Goal: Task Accomplishment & Management: Use online tool/utility

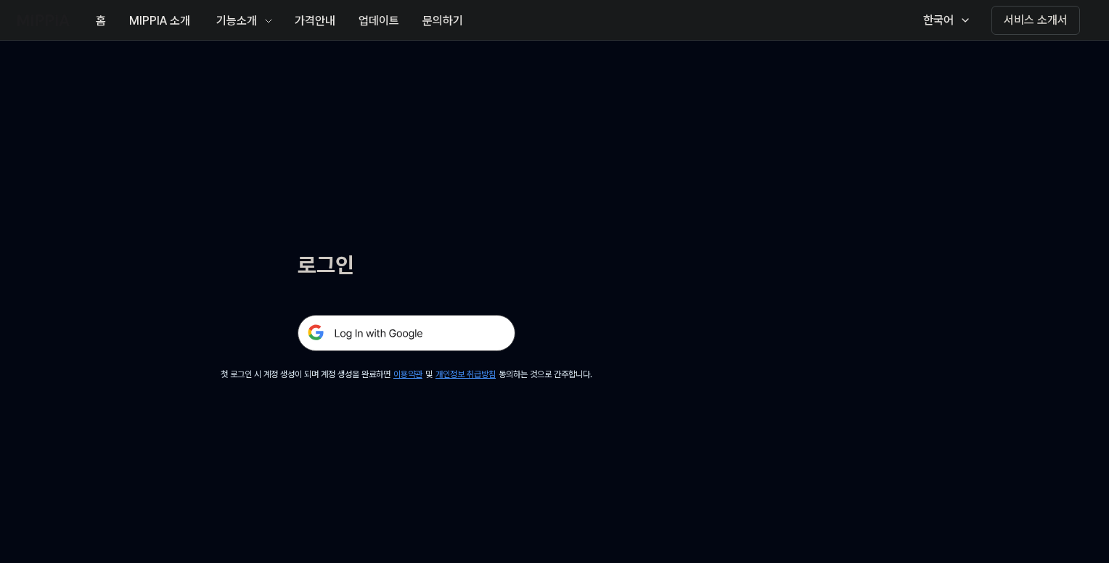
click at [415, 332] on img at bounding box center [406, 333] width 218 height 36
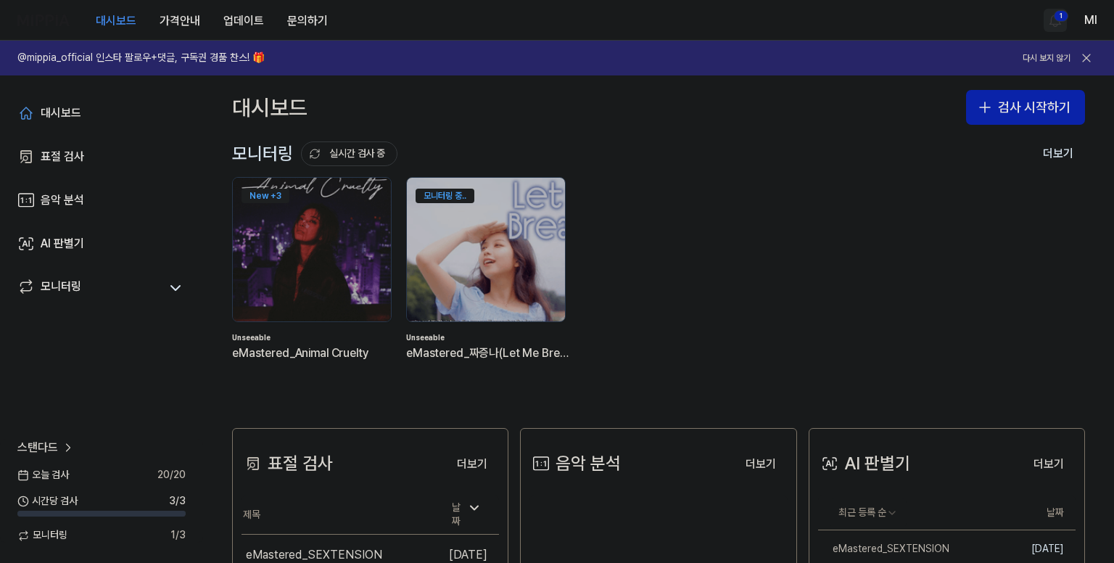
click at [1053, 20] on html "대시보드 가격안내 업데이트 문의하기 1 Ml @mippia_official 인스타 팔로우+댓글, 구독권 경품 찬스! 🎁 다시 보지 않기 대시보…" at bounding box center [557, 281] width 1114 height 563
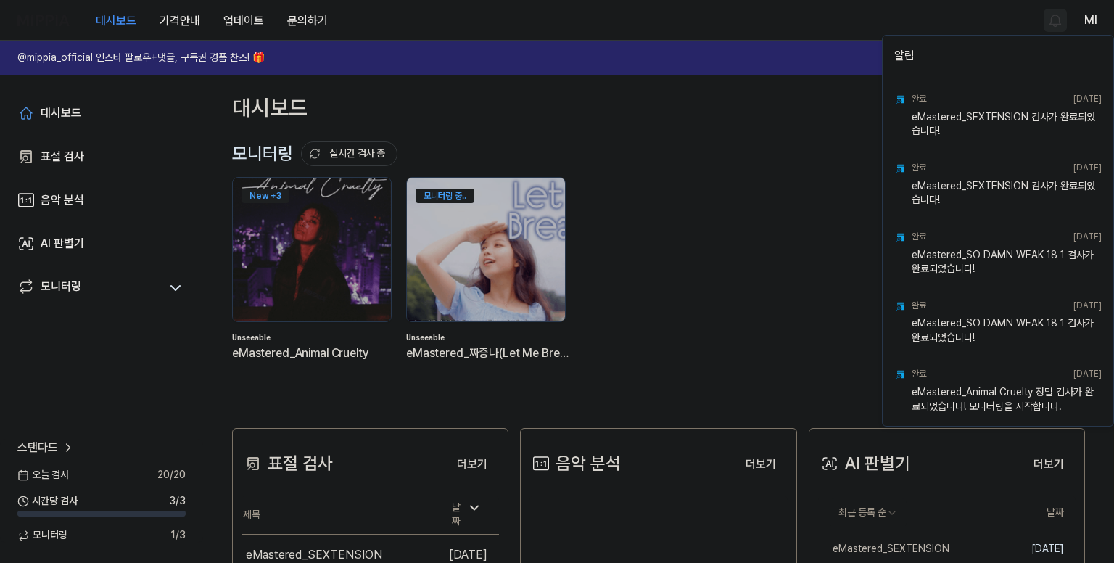
drag, startPoint x: 750, startPoint y: 46, endPoint x: 775, endPoint y: 47, distance: 24.7
click at [751, 46] on html "대시보드 가격안내 업데이트 문의하기 Ml @mippia_official 인스타 팔로우+댓글, 구독권 경품 찬스! 🎁 다시 보지 않기 대시보드 …" at bounding box center [557, 281] width 1114 height 563
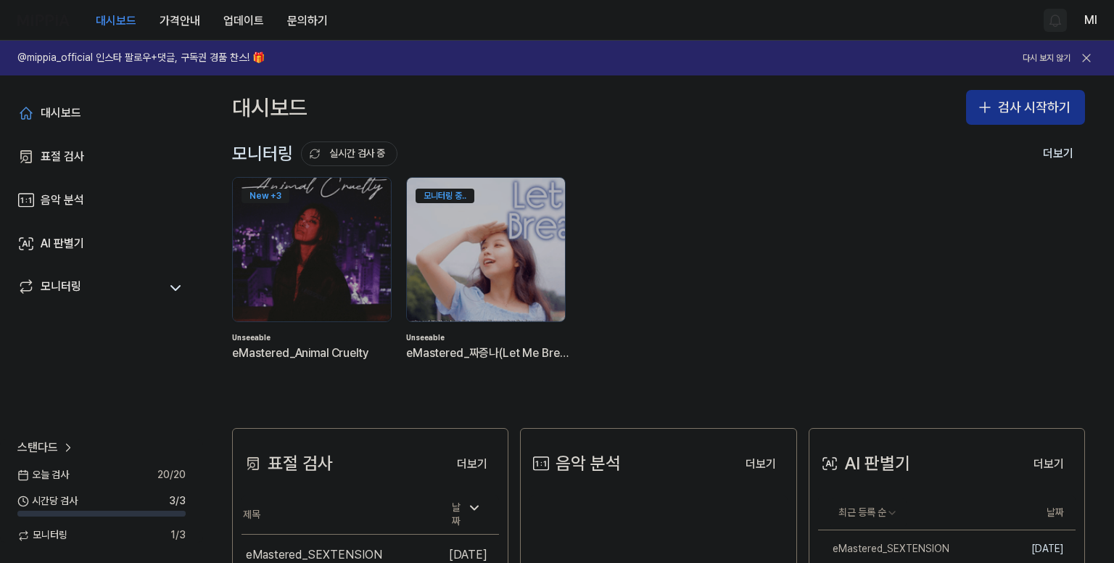
click at [1005, 112] on button "검사 시작하기" at bounding box center [1025, 107] width 119 height 35
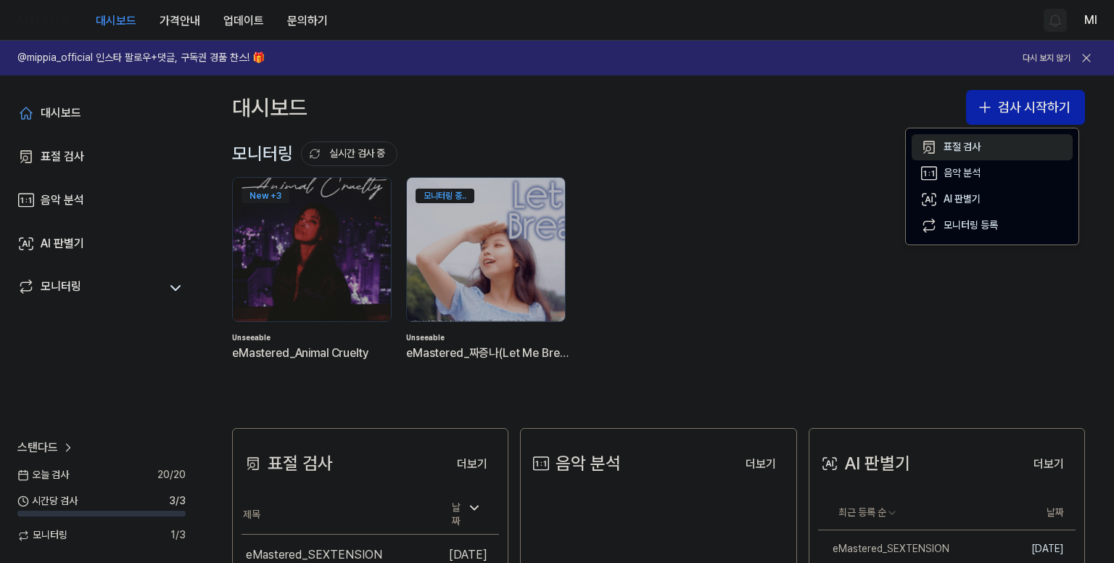
click at [985, 144] on button "표절 검사" at bounding box center [992, 147] width 161 height 26
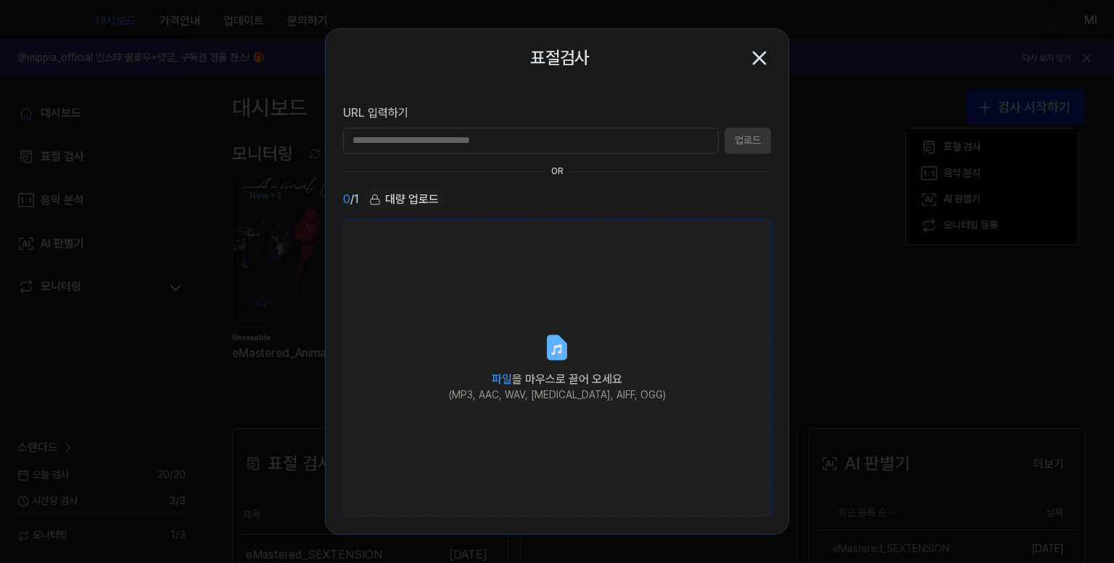
click at [558, 324] on label "파일 을 마우스로 끌어 오세요 (MP3, AAC, WAV, [MEDICAL_DATA], AIFF, OGG)" at bounding box center [557, 368] width 428 height 298
click at [0, 0] on input "파일 을 마우스로 끌어 오세요 (MP3, AAC, WAV, [MEDICAL_DATA], AIFF, OGG)" at bounding box center [0, 0] width 0 height 0
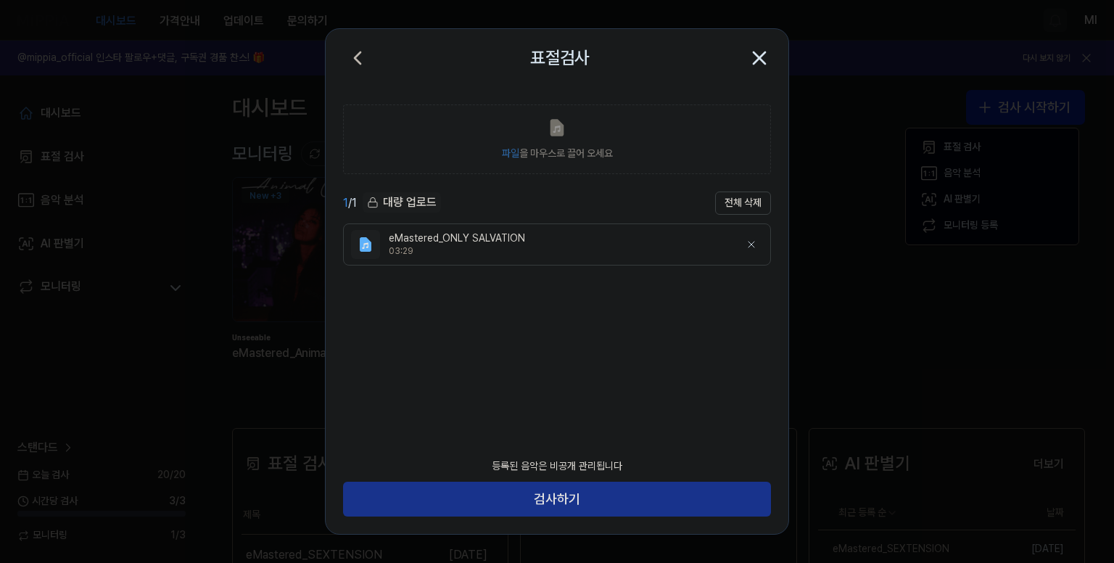
click at [612, 494] on button "검사하기" at bounding box center [557, 499] width 428 height 35
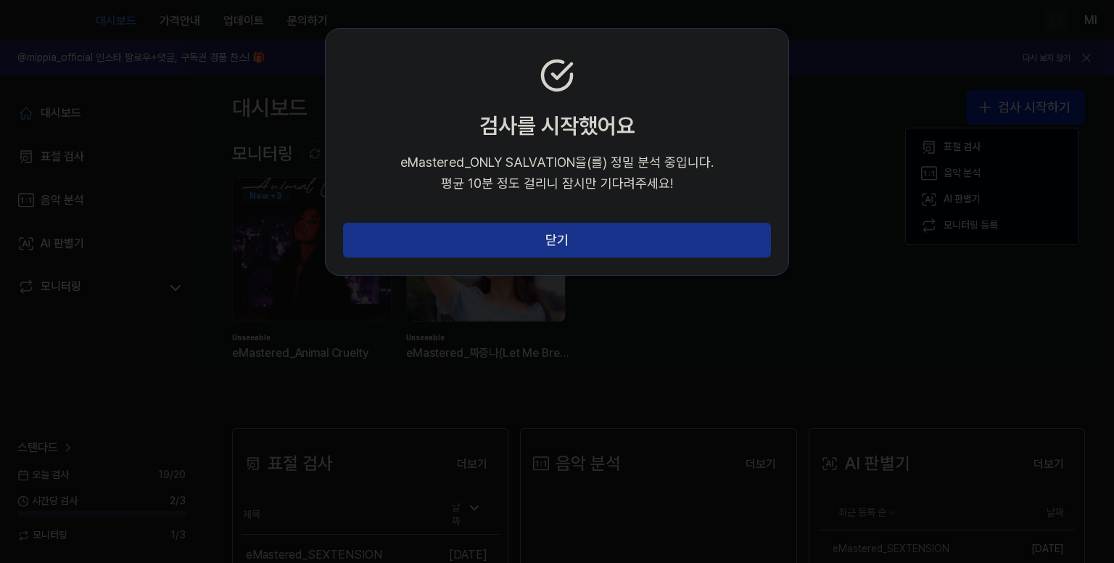
click at [574, 236] on button "닫기" at bounding box center [557, 240] width 428 height 35
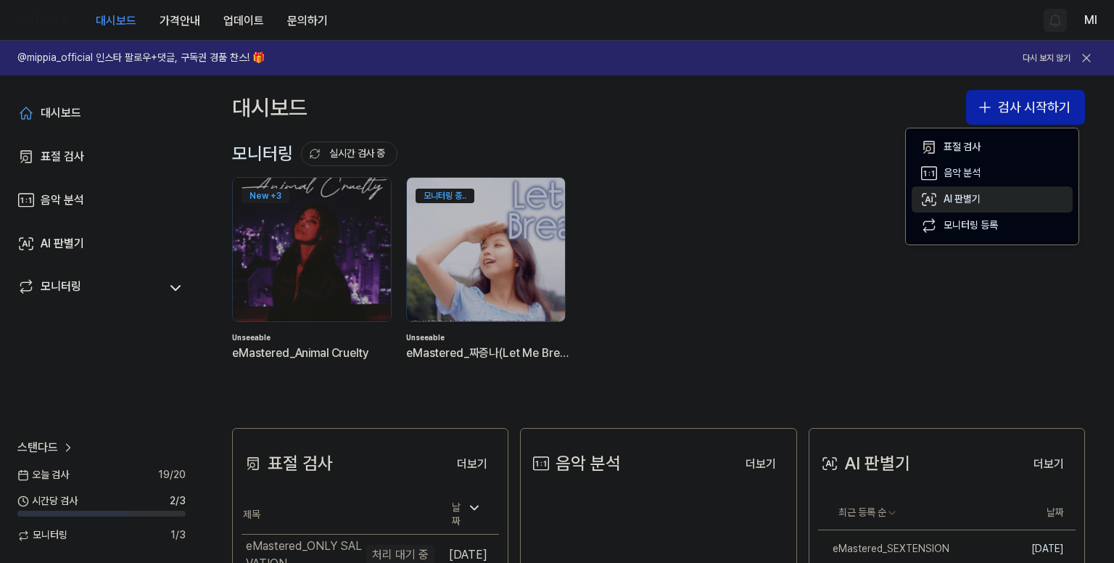
click at [968, 195] on div "AI 판별기" at bounding box center [962, 199] width 37 height 15
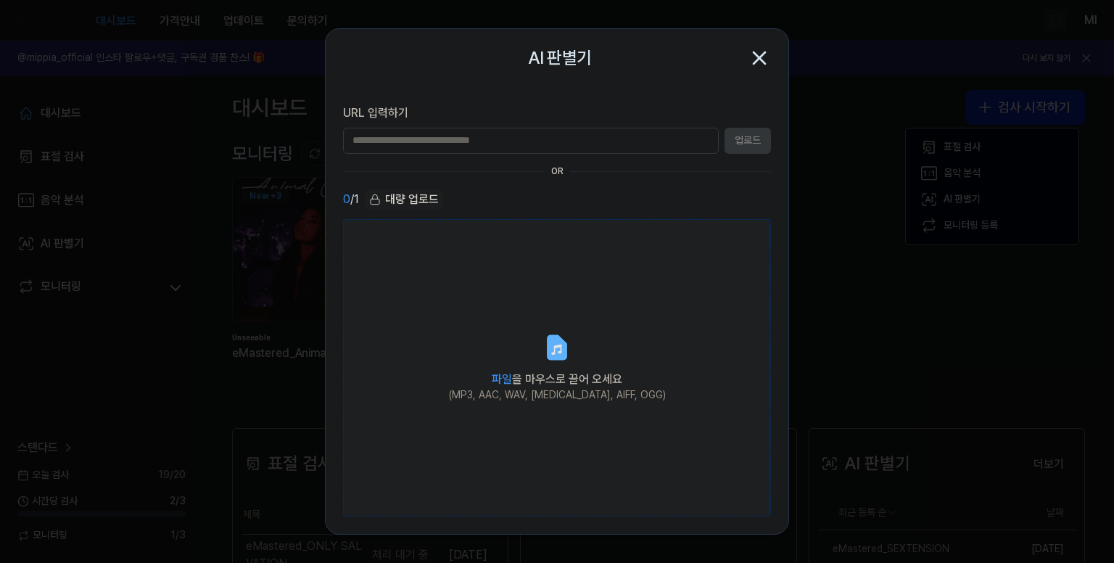
click at [549, 340] on icon at bounding box center [557, 347] width 17 height 22
click at [0, 0] on input "파일 을 마우스로 끌어 오세요 (MP3, AAC, WAV, [MEDICAL_DATA], AIFF, OGG)" at bounding box center [0, 0] width 0 height 0
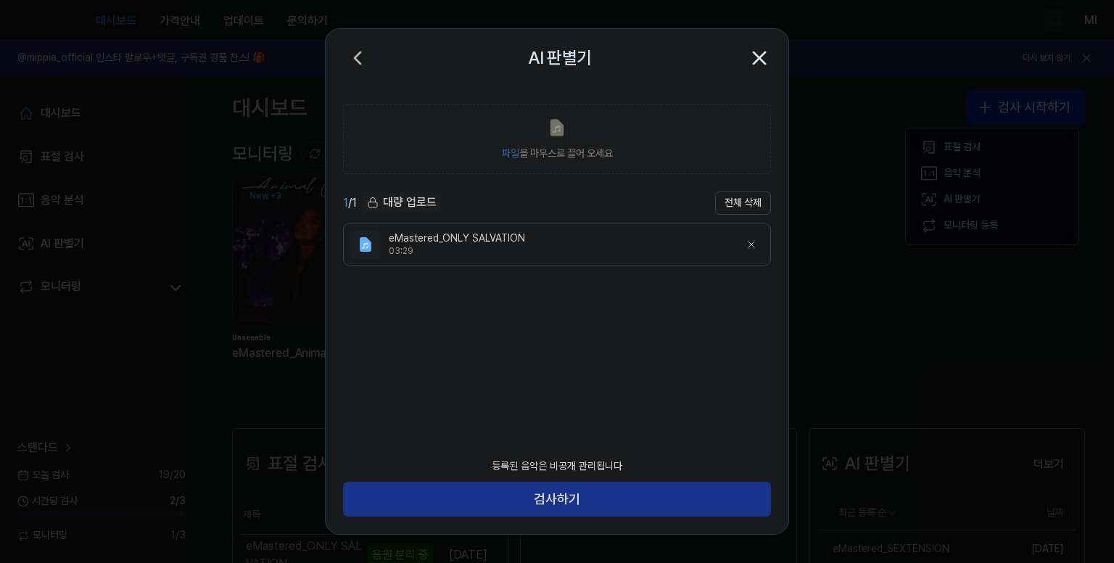
click at [586, 500] on button "검사하기" at bounding box center [557, 499] width 428 height 35
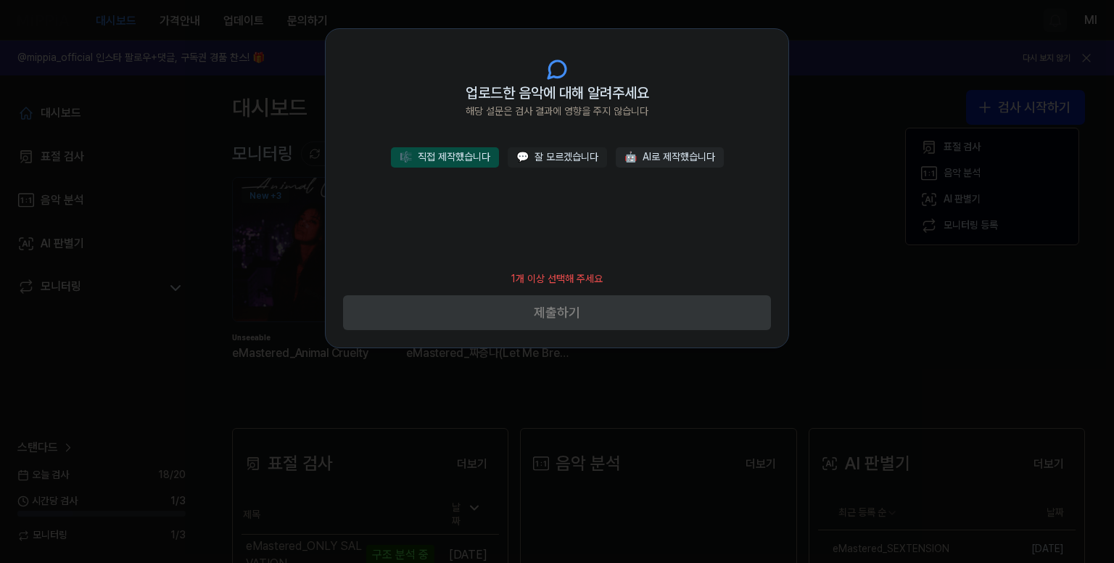
click at [463, 162] on button "🎼 직접 제작했습니다" at bounding box center [445, 157] width 108 height 20
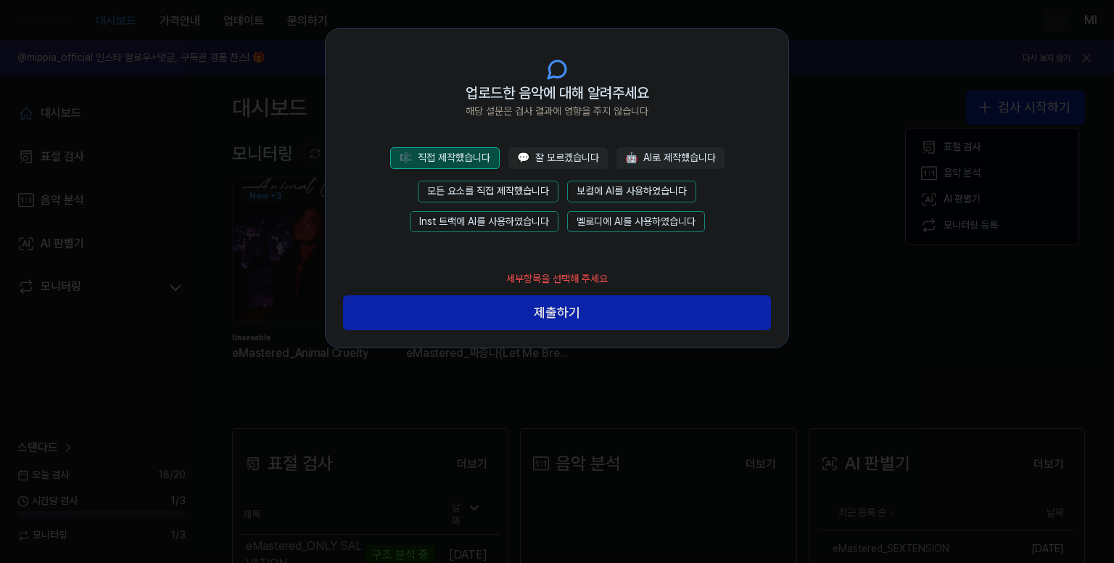
click at [489, 189] on button "모든 요소를 직접 제작했습니다" at bounding box center [488, 192] width 141 height 22
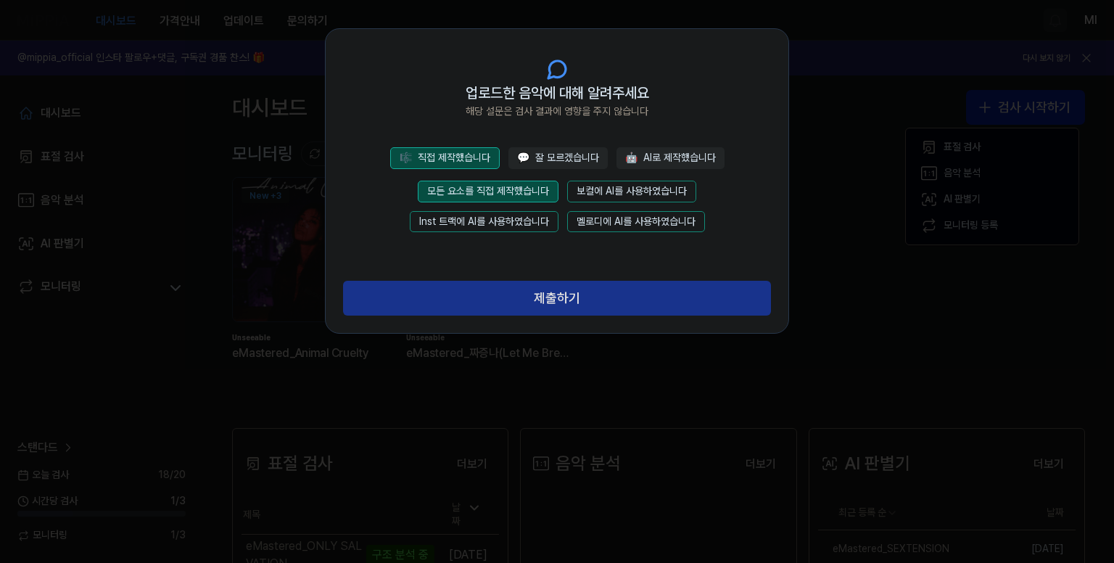
click at [549, 297] on button "제출하기" at bounding box center [557, 298] width 428 height 35
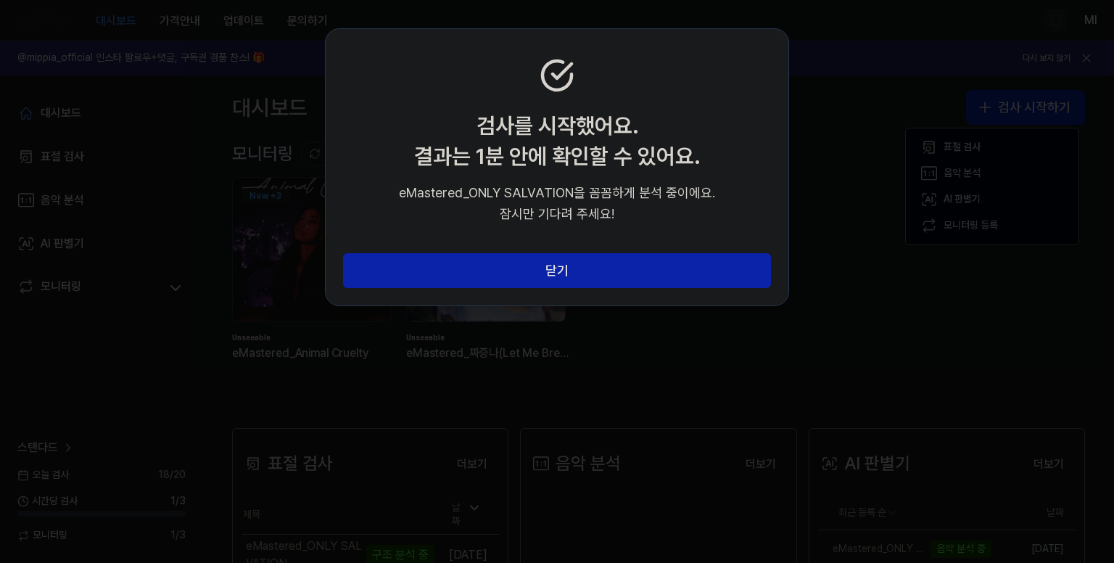
drag, startPoint x: 582, startPoint y: 263, endPoint x: 694, endPoint y: 298, distance: 117.7
click at [583, 264] on button "닫기" at bounding box center [557, 270] width 428 height 35
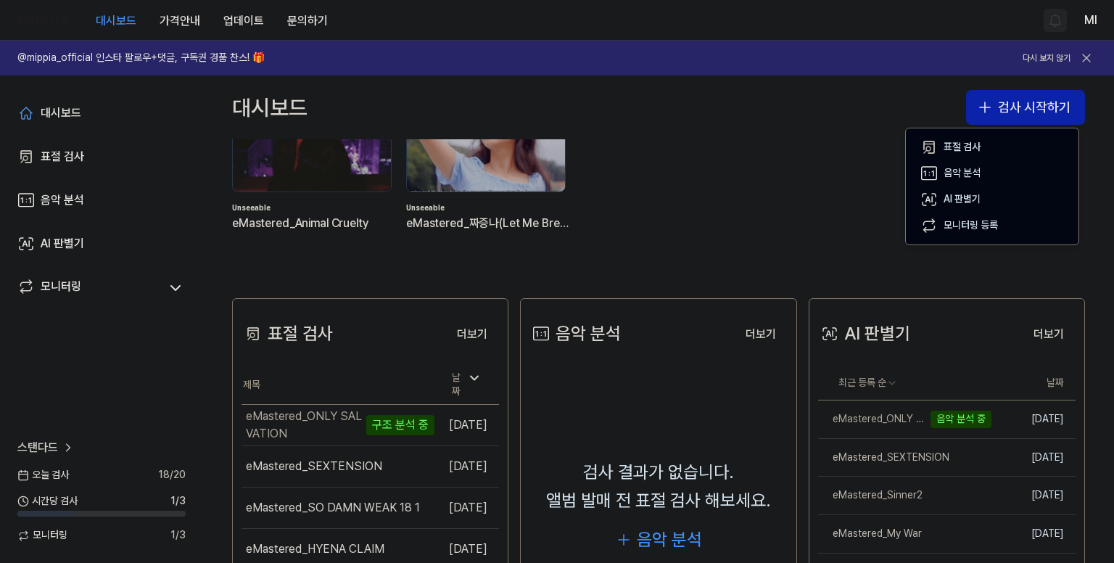
scroll to position [218, 0]
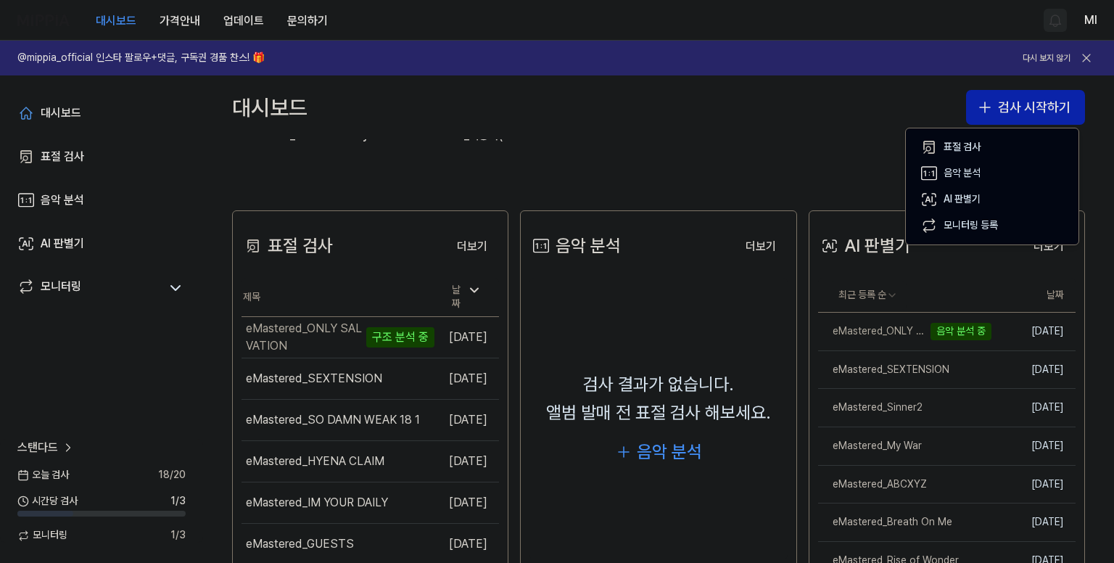
click at [768, 110] on div "대시보드 검사 시작하기" at bounding box center [658, 107] width 911 height 64
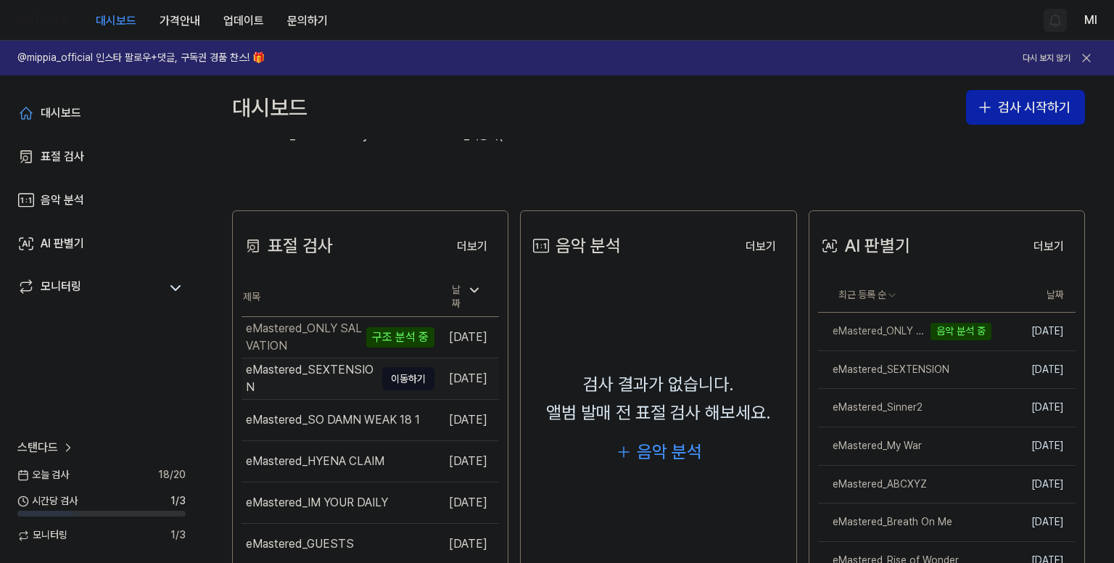
click at [324, 370] on div "eMastered_SEXTENSION" at bounding box center [310, 378] width 129 height 35
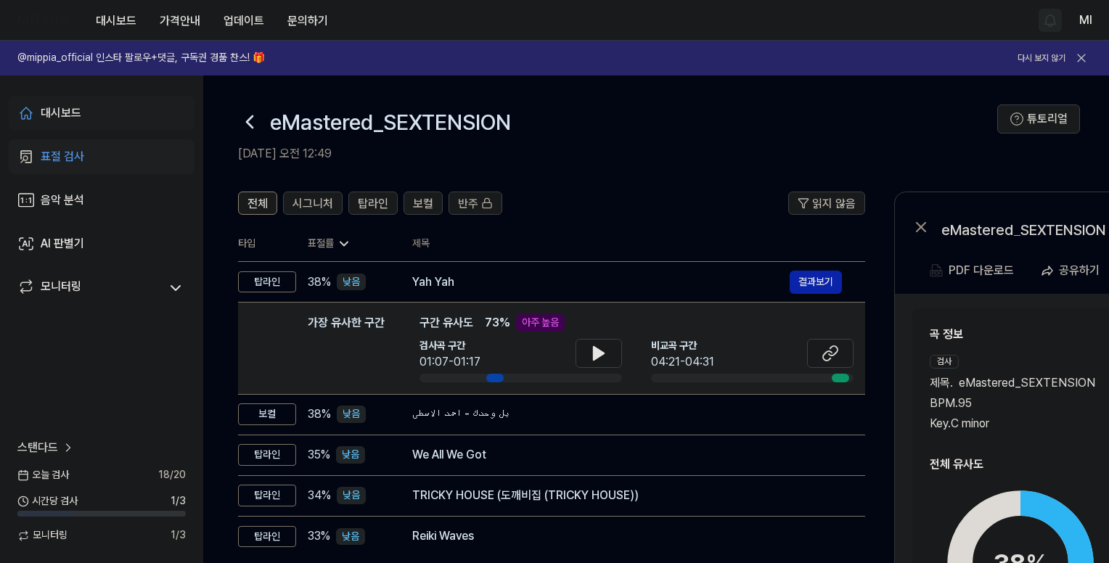
click at [57, 108] on div "대시보드" at bounding box center [61, 112] width 41 height 17
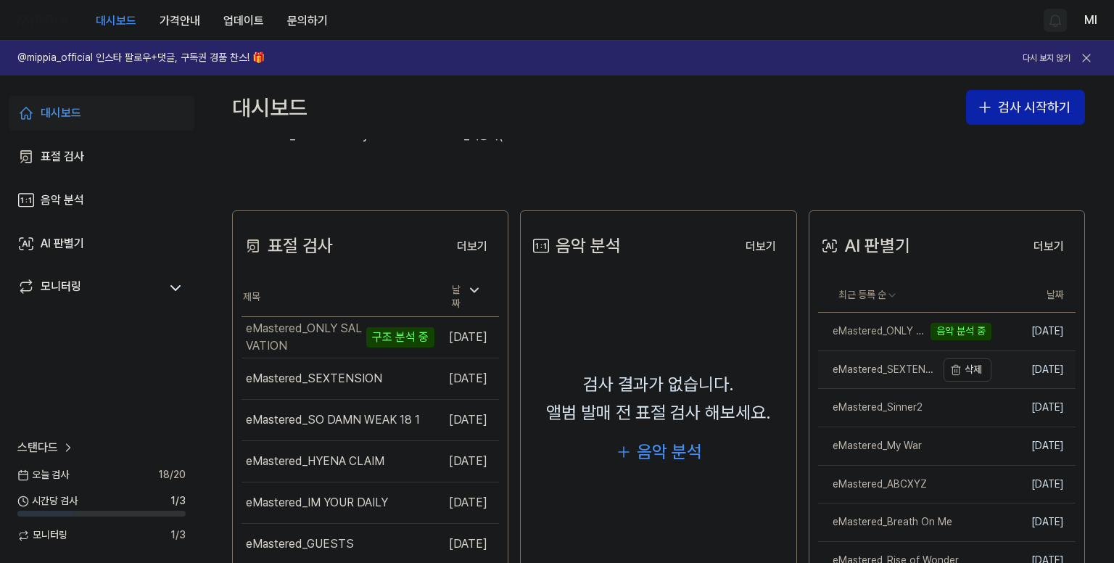
click at [871, 372] on div "eMastered_SEXTENSION" at bounding box center [877, 370] width 118 height 15
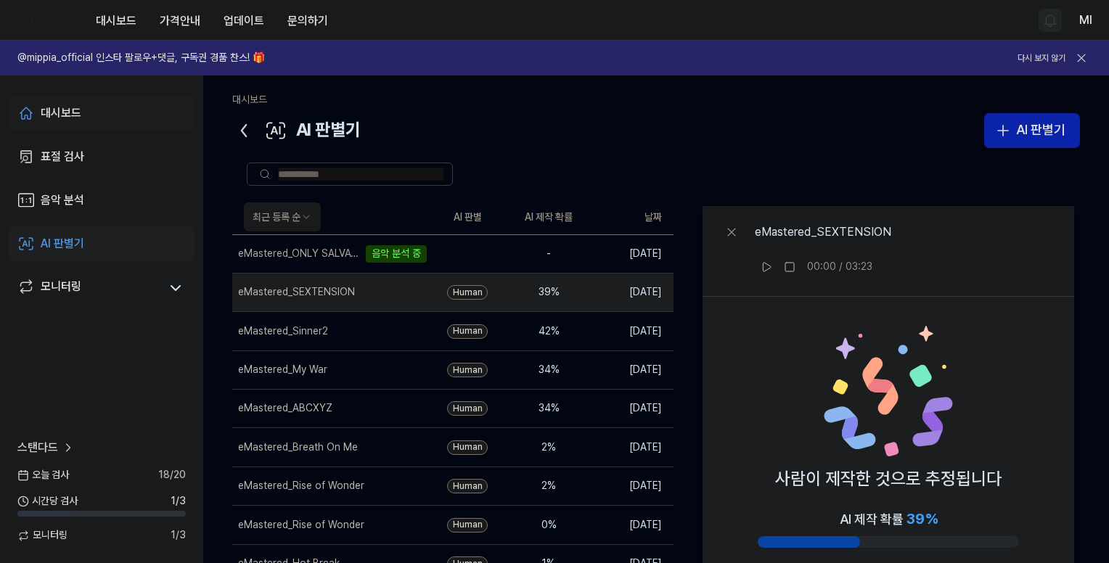
click at [61, 110] on div "대시보드" at bounding box center [61, 112] width 41 height 17
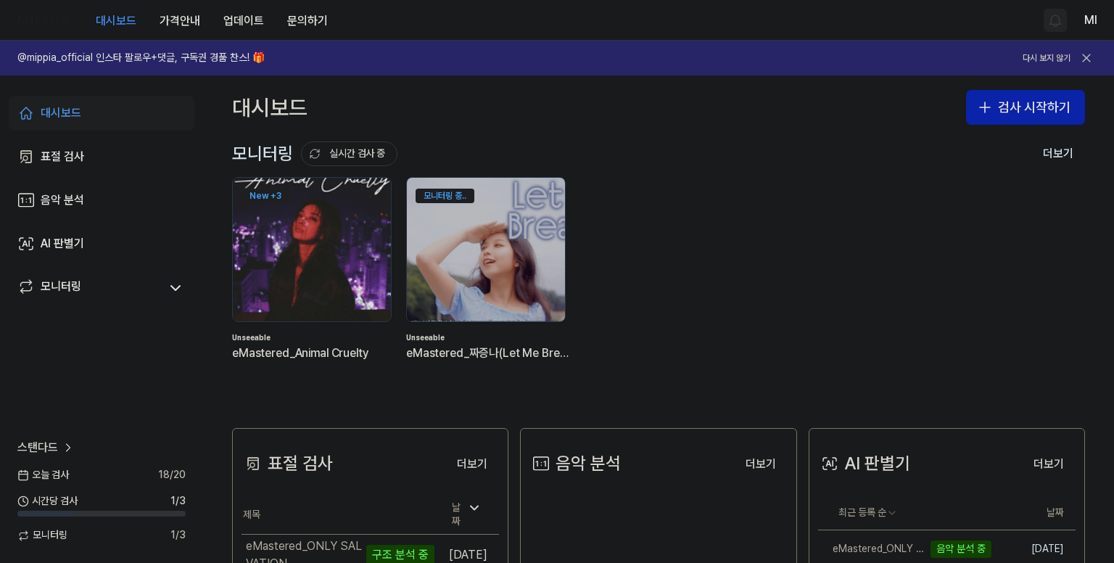
click at [278, 221] on img at bounding box center [312, 250] width 174 height 158
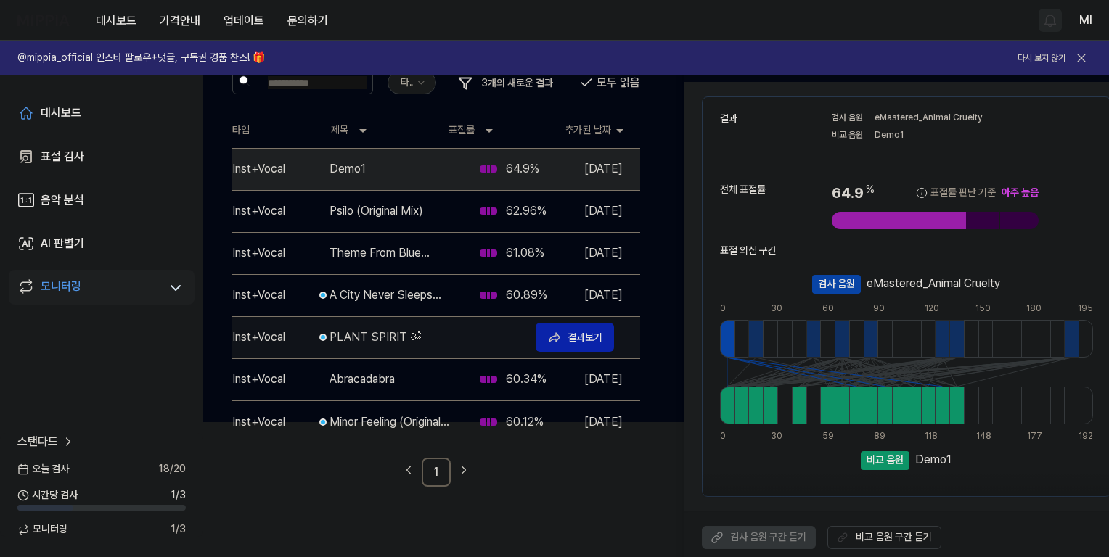
scroll to position [145, 0]
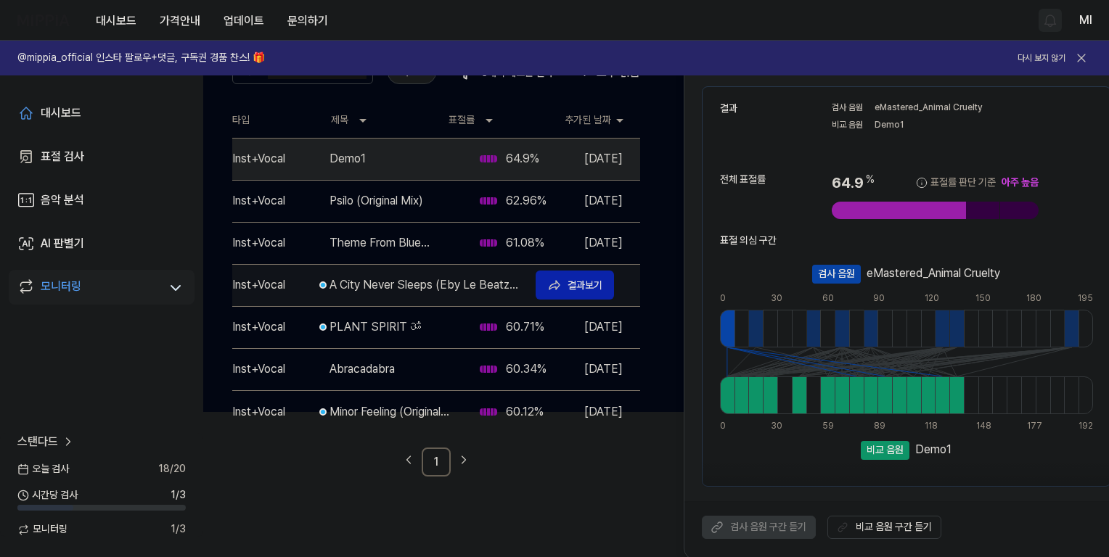
click at [350, 287] on div "A City Never Sleeps (Eby Le Beatz Remix)" at bounding box center [426, 284] width 194 height 17
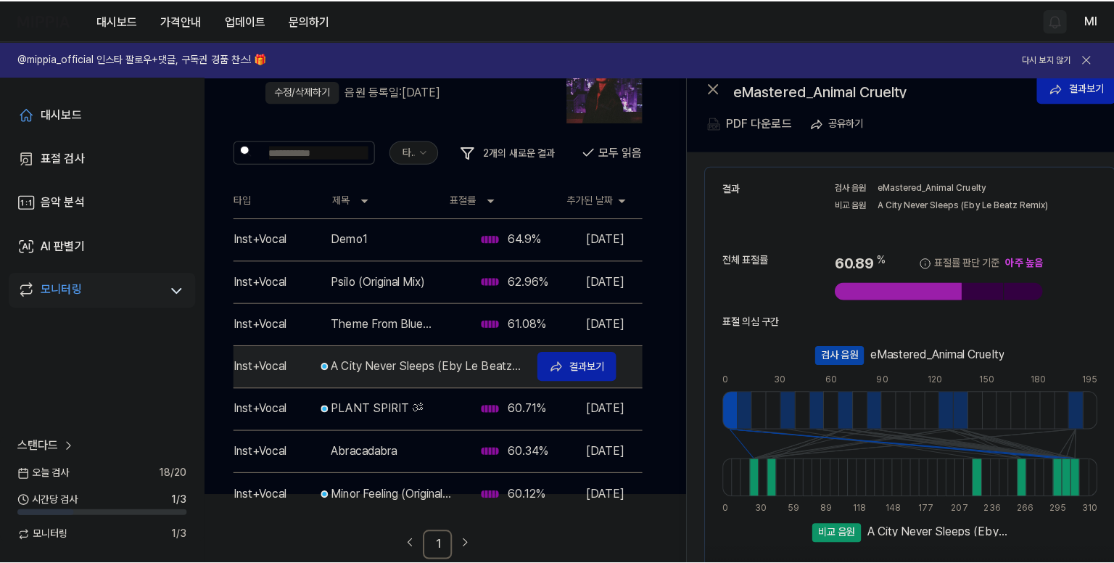
scroll to position [0, 0]
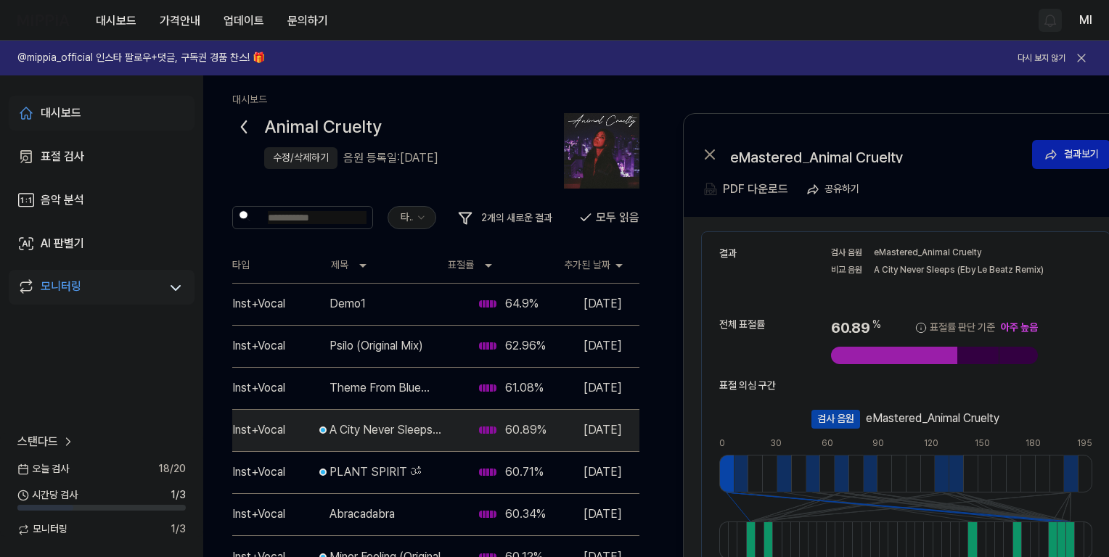
click at [62, 112] on div "대시보드" at bounding box center [61, 112] width 41 height 17
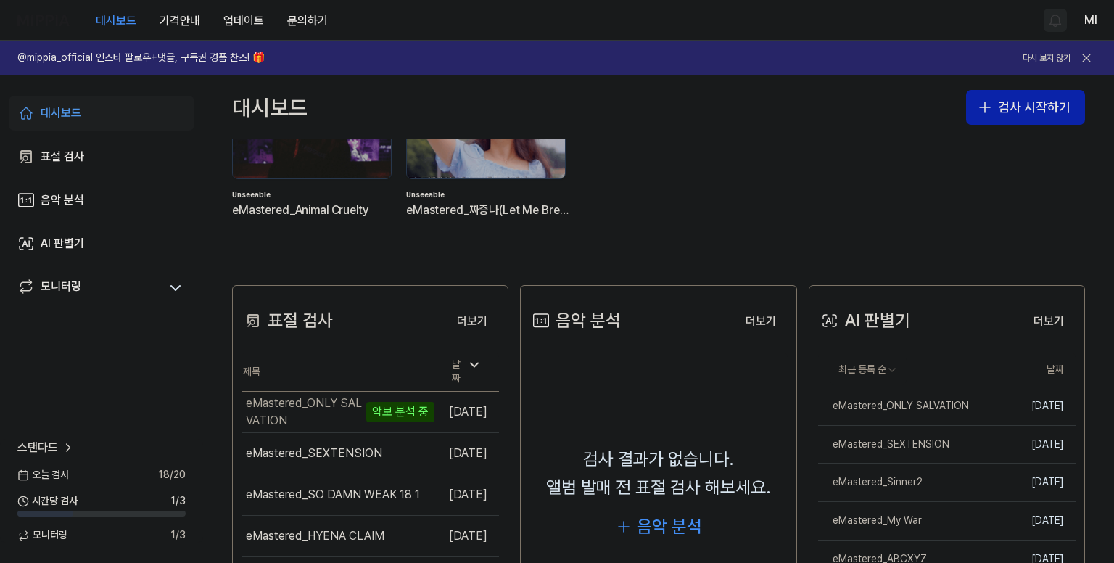
scroll to position [145, 0]
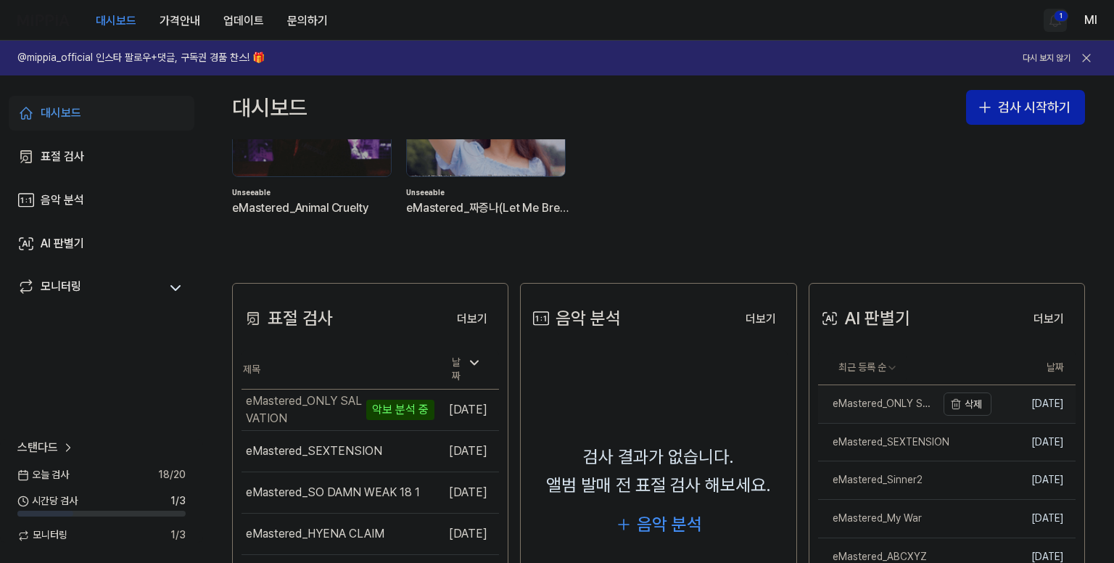
click at [874, 398] on div "eMastered_ONLY SALVATION" at bounding box center [877, 404] width 118 height 15
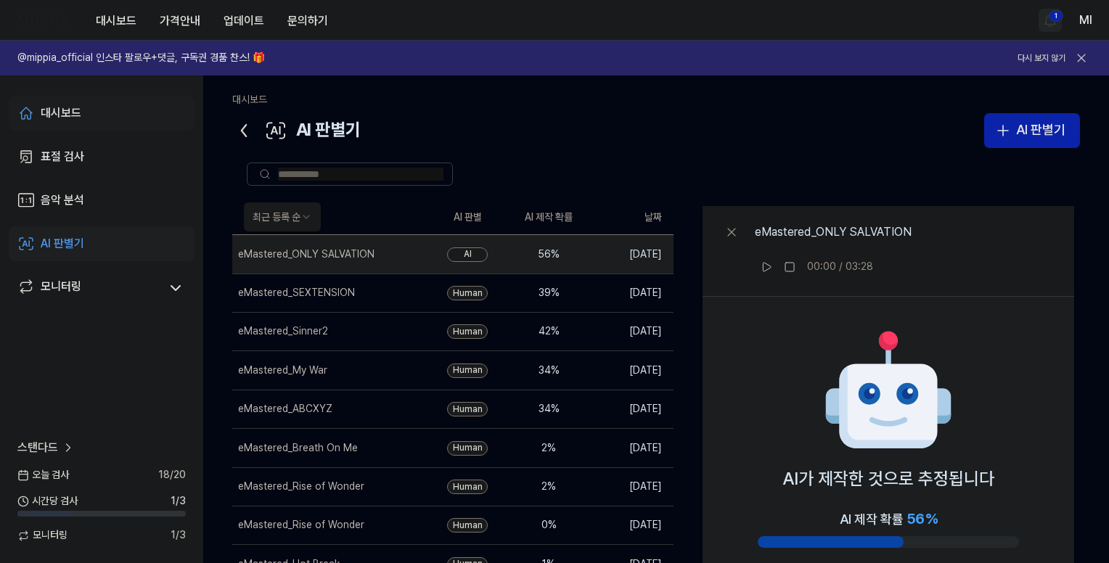
click at [89, 114] on link "대시보드" at bounding box center [102, 113] width 186 height 35
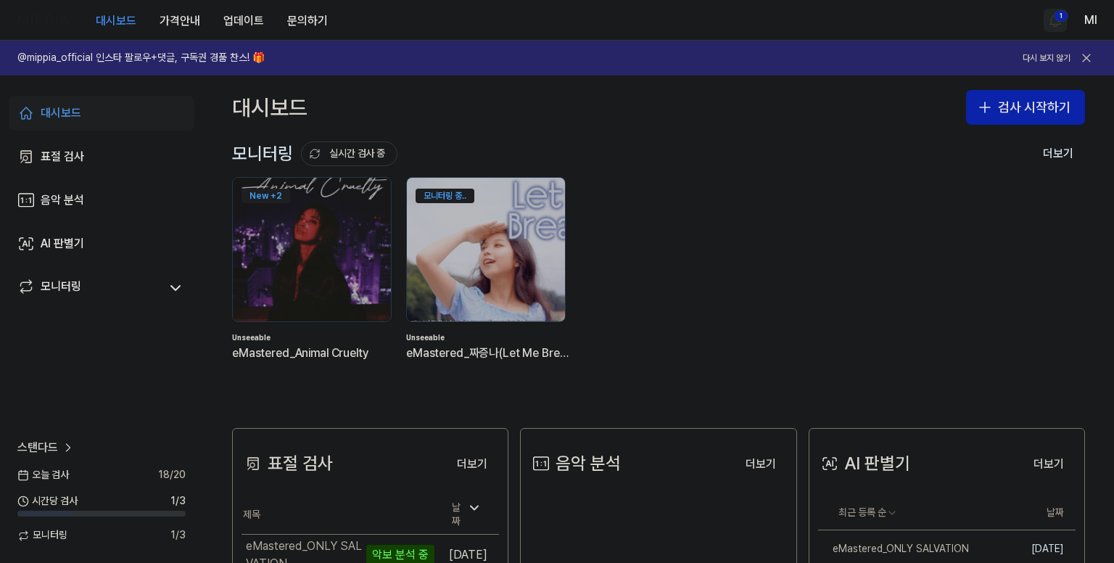
click at [1055, 19] on html "대시보드 가격안내 업데이트 문의하기 1 Ml @mippia_official 인스타 팔로우+댓글, 구독권 경품 찬스! 🎁 다시 보지 않기 대시보…" at bounding box center [557, 281] width 1114 height 563
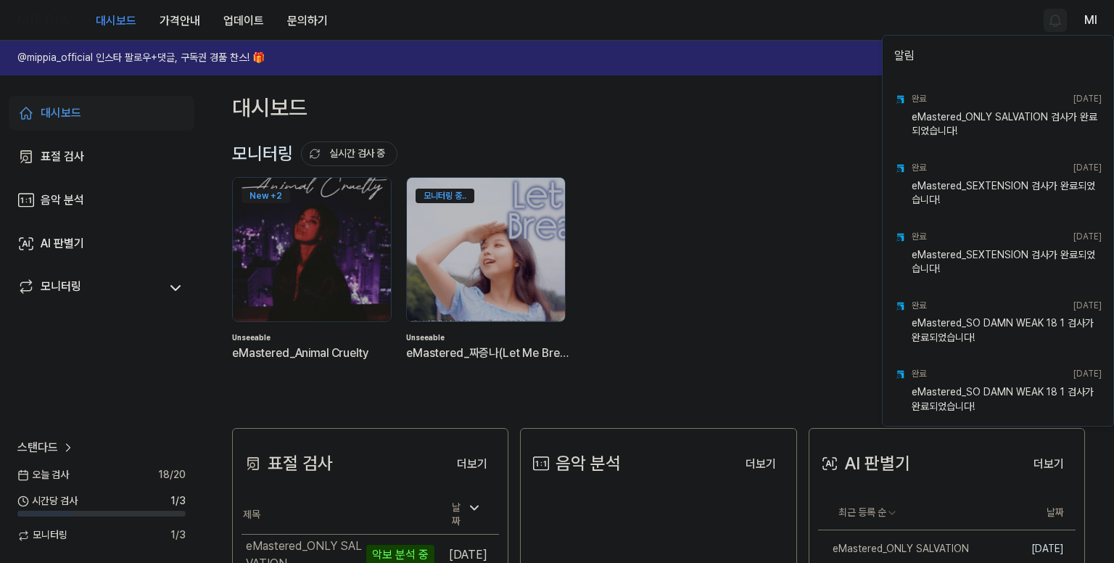
click at [787, 19] on html "대시보드 가격안내 업데이트 문의하기 Ml @mippia_official 인스타 팔로우+댓글, 구독권 경품 찬스! 🎁 다시 보지 않기 대시보드 …" at bounding box center [557, 281] width 1114 height 563
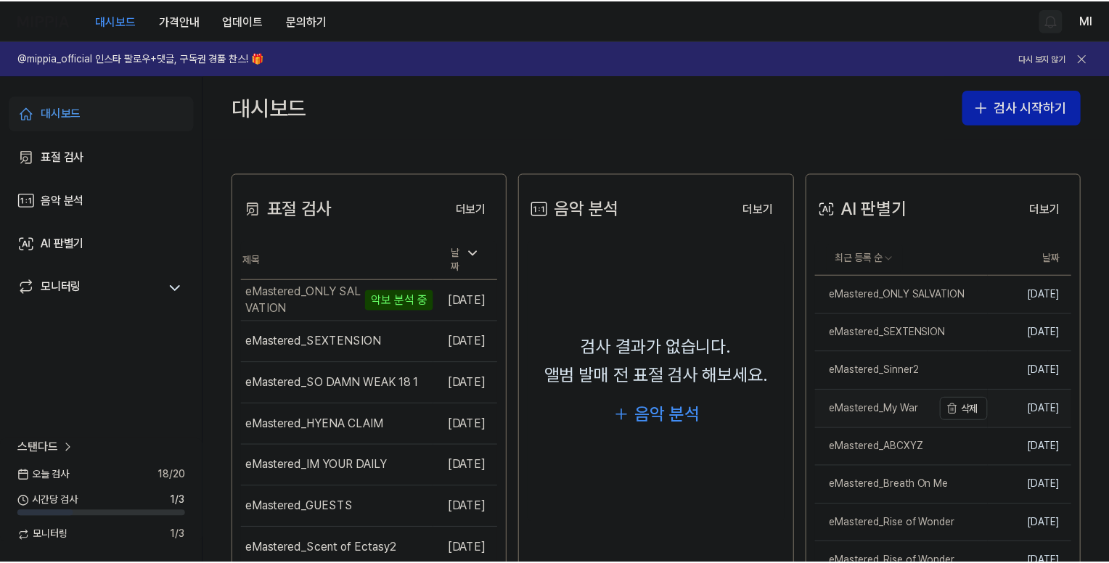
scroll to position [363, 0]
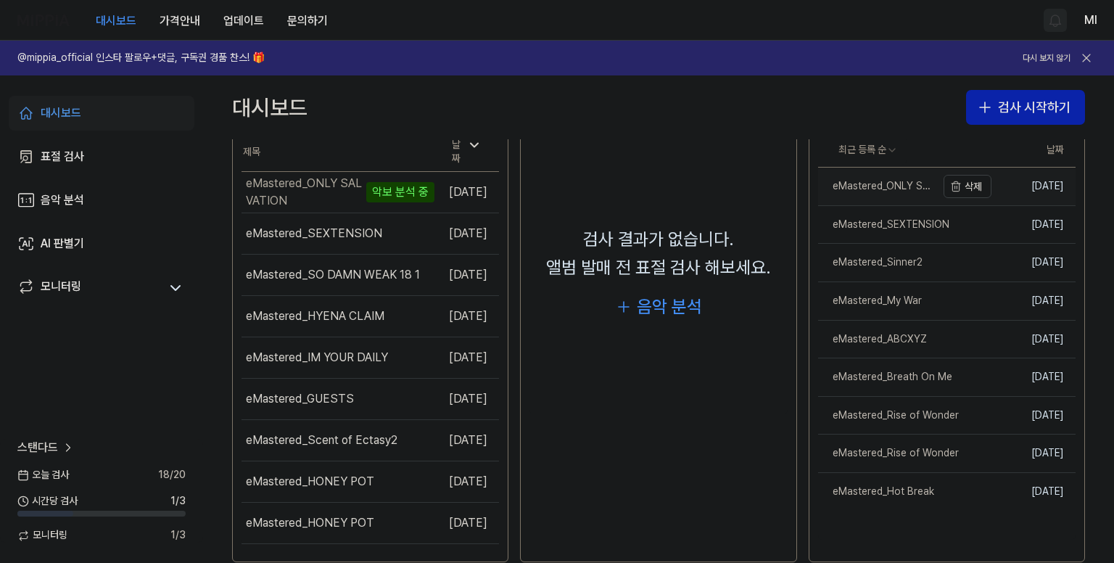
click at [887, 186] on div "eMastered_ONLY SALVATION" at bounding box center [877, 186] width 118 height 15
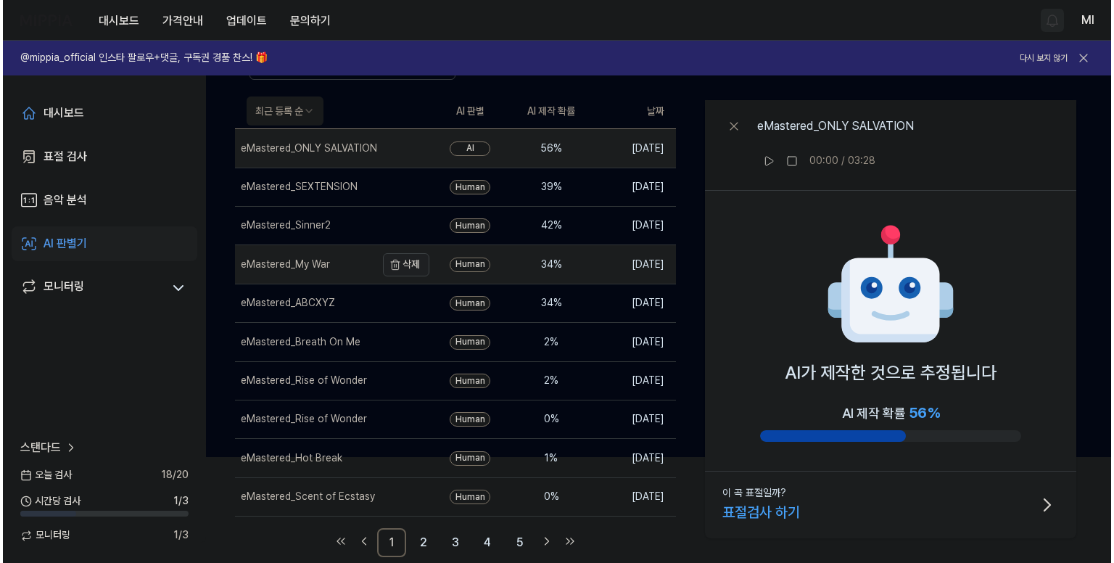
scroll to position [0, 0]
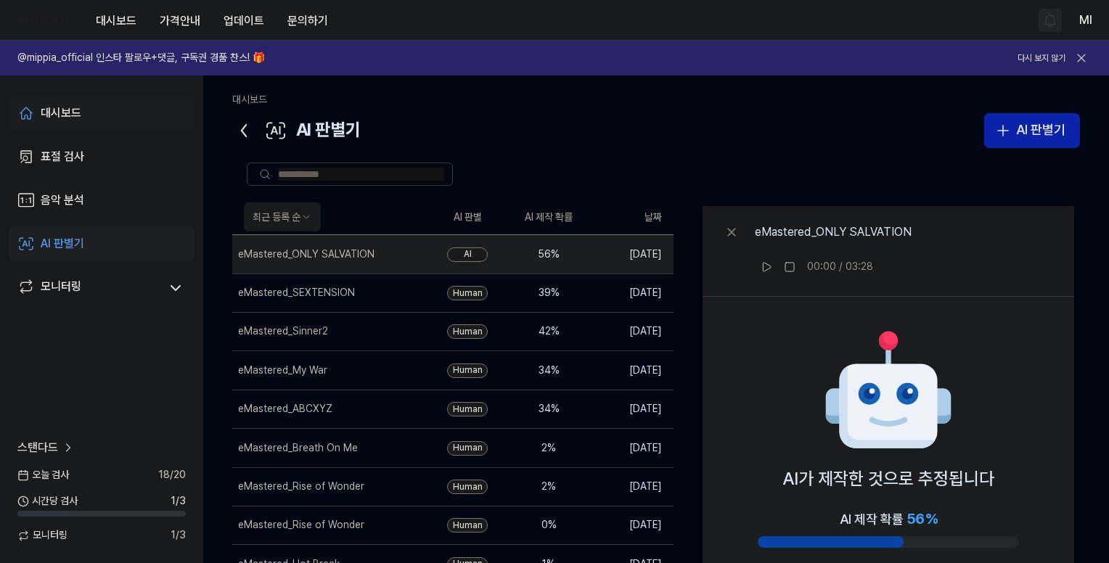
click at [68, 112] on div "대시보드" at bounding box center [61, 112] width 41 height 17
